Goal: Complete application form: Complete application form

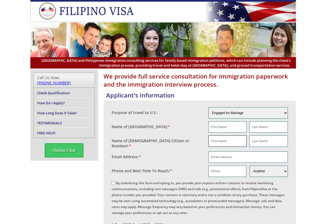
click at [229, 138] on input "text" at bounding box center [227, 141] width 38 height 11
paste input "[PERSON_NAME]"
click at [217, 138] on input "[PERSON_NAME]" at bounding box center [227, 141] width 38 height 11
type input "[PERSON_NAME]"
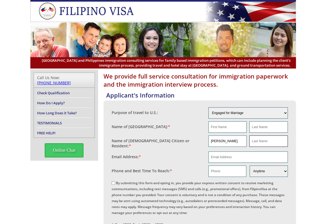
click at [251, 138] on input "text" at bounding box center [268, 141] width 38 height 11
paste input "Cheaib"
type input "Cheaib"
click at [233, 127] on input "text" at bounding box center [227, 126] width 38 height 11
paste input "[PERSON_NAME]"
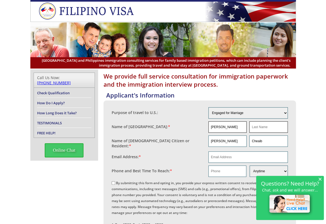
type input "[PERSON_NAME]"
drag, startPoint x: 276, startPoint y: 122, endPoint x: 323, endPoint y: 110, distance: 48.2
click at [277, 122] on input "text" at bounding box center [268, 126] width 38 height 11
click at [255, 140] on input "Cheaib" at bounding box center [268, 141] width 38 height 11
drag, startPoint x: 255, startPoint y: 140, endPoint x: 259, endPoint y: 128, distance: 12.4
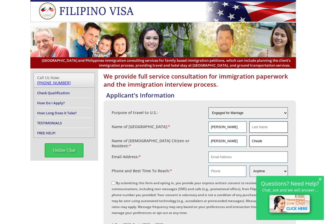
click at [255, 140] on input "Cheaib" at bounding box center [268, 141] width 38 height 11
click at [260, 126] on input "text" at bounding box center [268, 126] width 38 height 11
paste input "Cheaib"
click at [277, 133] on fieldset "Name of [GEOGRAPHIC_DATA]: * [PERSON_NAME][GEOGRAPHIC_DATA]" at bounding box center [200, 127] width 176 height 14
click at [272, 128] on input "Cheaib" at bounding box center [268, 126] width 38 height 11
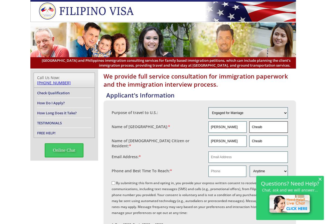
click at [272, 128] on input "Cheaib" at bounding box center [268, 126] width 38 height 11
paste input "orpuz"
type input "[PERSON_NAME]"
click at [233, 154] on input "email" at bounding box center [247, 157] width 79 height 11
click at [246, 152] on input "email" at bounding box center [247, 157] width 79 height 11
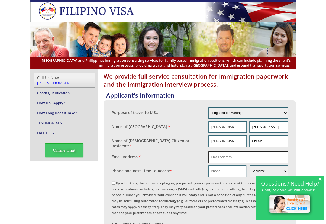
paste input "[EMAIL_ADDRESS][DOMAIN_NAME]"
type input "[EMAIL_ADDRESS][DOMAIN_NAME]"
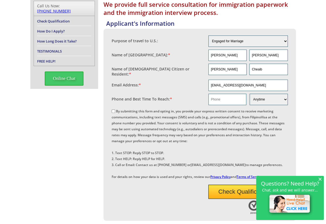
scroll to position [90, 0]
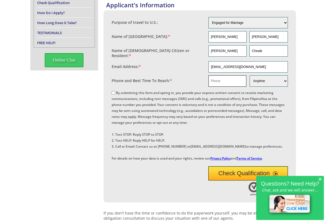
click at [220, 77] on input "text" at bounding box center [227, 80] width 38 height 11
paste input "6028609817"
type input "6028609817"
click at [124, 91] on label "By submitting this form and opting in, you provide your express written consent…" at bounding box center [198, 126] width 173 height 70
click at [115, 91] on input "By submitting this form and opting in, you provide your express written consent…" at bounding box center [114, 93] width 4 height 4
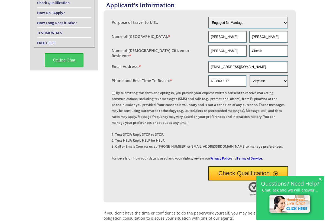
checkbox input "true"
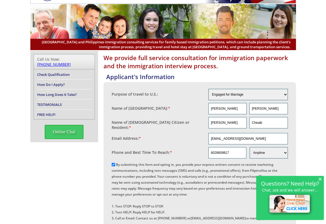
scroll to position [0, 0]
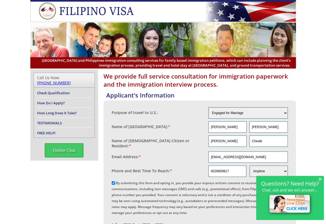
click at [319, 179] on span "×" at bounding box center [320, 179] width 4 height 5
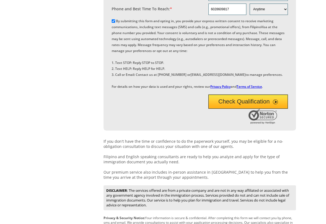
scroll to position [181, 0]
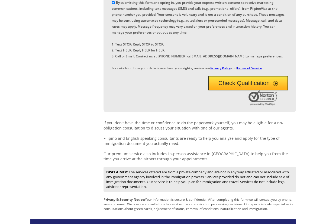
click at [317, 82] on div "We provide full service consultation for immigration paperwork and the immigrat…" at bounding box center [163, 54] width 326 height 330
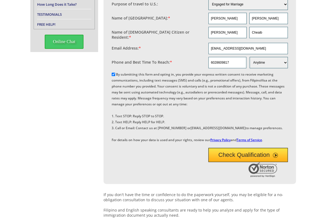
scroll to position [90, 0]
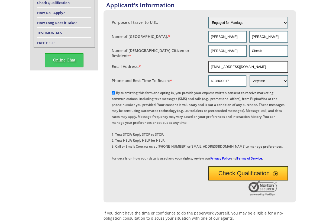
click at [236, 67] on input "[EMAIL_ADDRESS][DOMAIN_NAME]" at bounding box center [247, 66] width 79 height 11
drag, startPoint x: 236, startPoint y: 67, endPoint x: 242, endPoint y: 79, distance: 13.2
click at [236, 67] on input "[EMAIL_ADDRESS][DOMAIN_NAME]" at bounding box center [247, 66] width 79 height 11
click at [235, 181] on button "Check Qualification" at bounding box center [247, 173] width 79 height 14
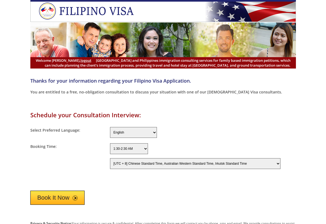
select select "-480"
